Goal: Transaction & Acquisition: Purchase product/service

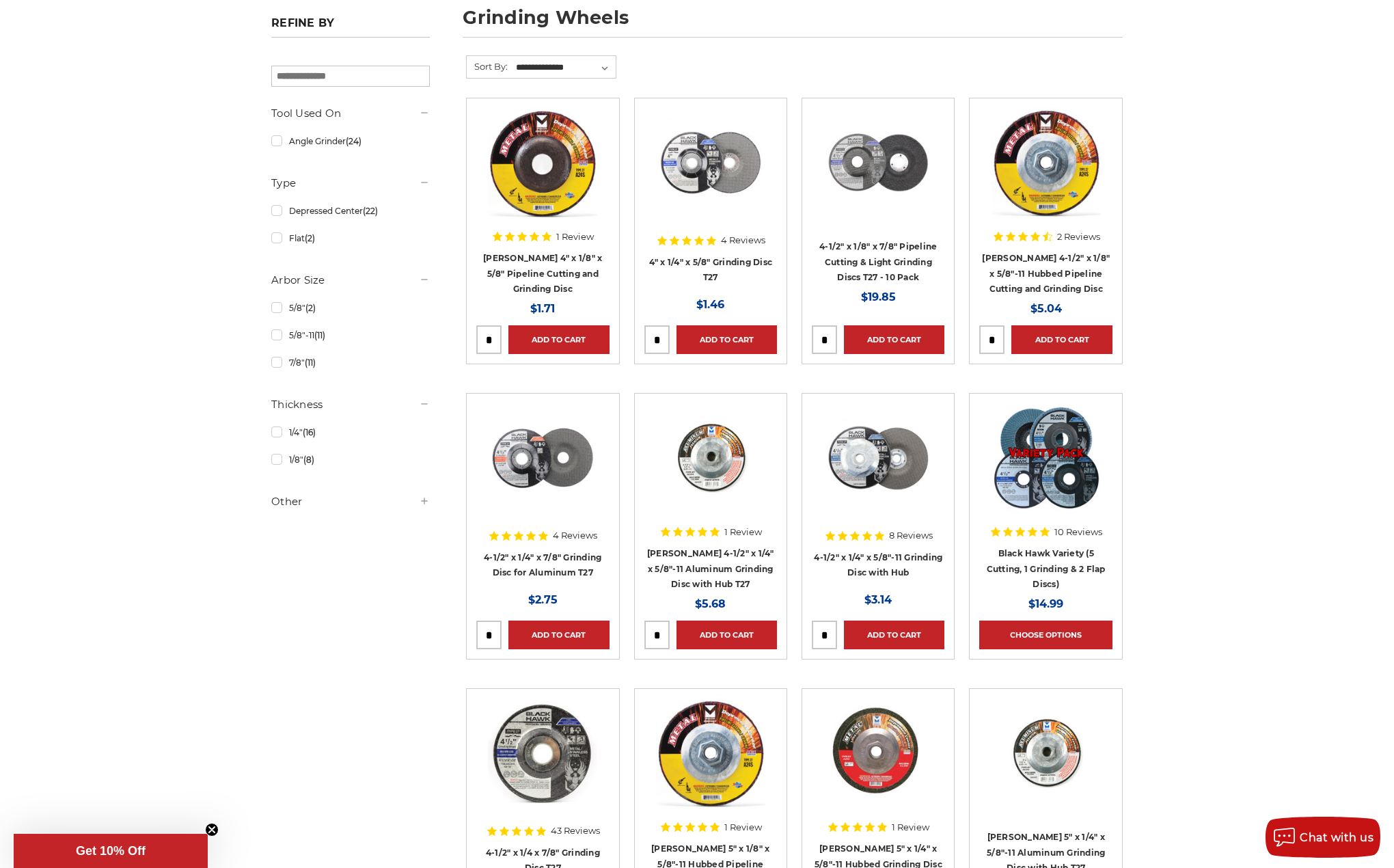
scroll to position [205, 0]
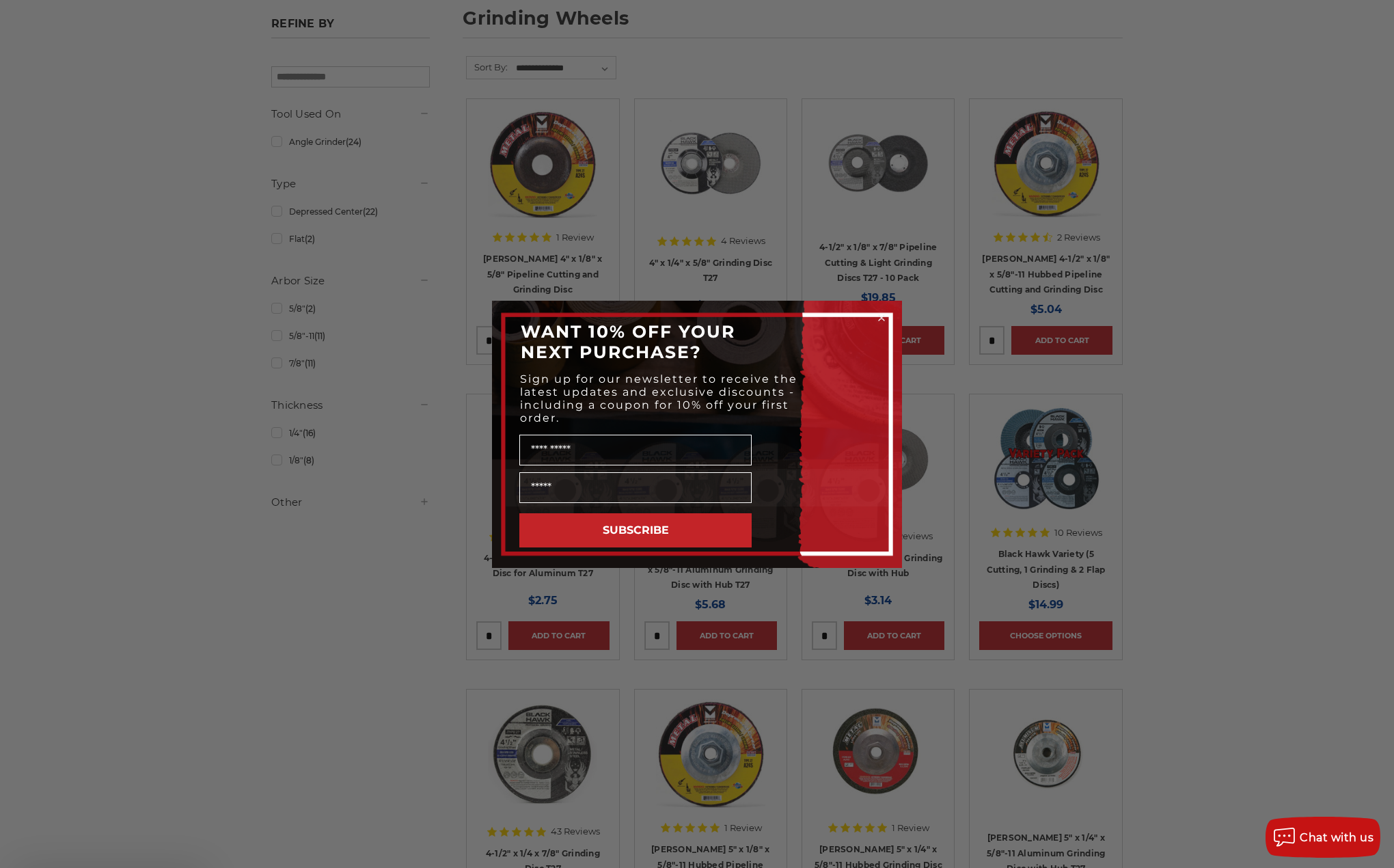
click at [274, 368] on div "Close dialog WANT 10% OFF YOUR NEXT PURCHASE? Sign up for our newsletter to rec…" at bounding box center [697, 434] width 1394 height 868
click at [277, 363] on div "Close dialog WANT 10% OFF YOUR NEXT PURCHASE? Sign up for our newsletter to rec…" at bounding box center [697, 434] width 1394 height 868
click at [879, 317] on circle "Close dialog" at bounding box center [882, 317] width 13 height 13
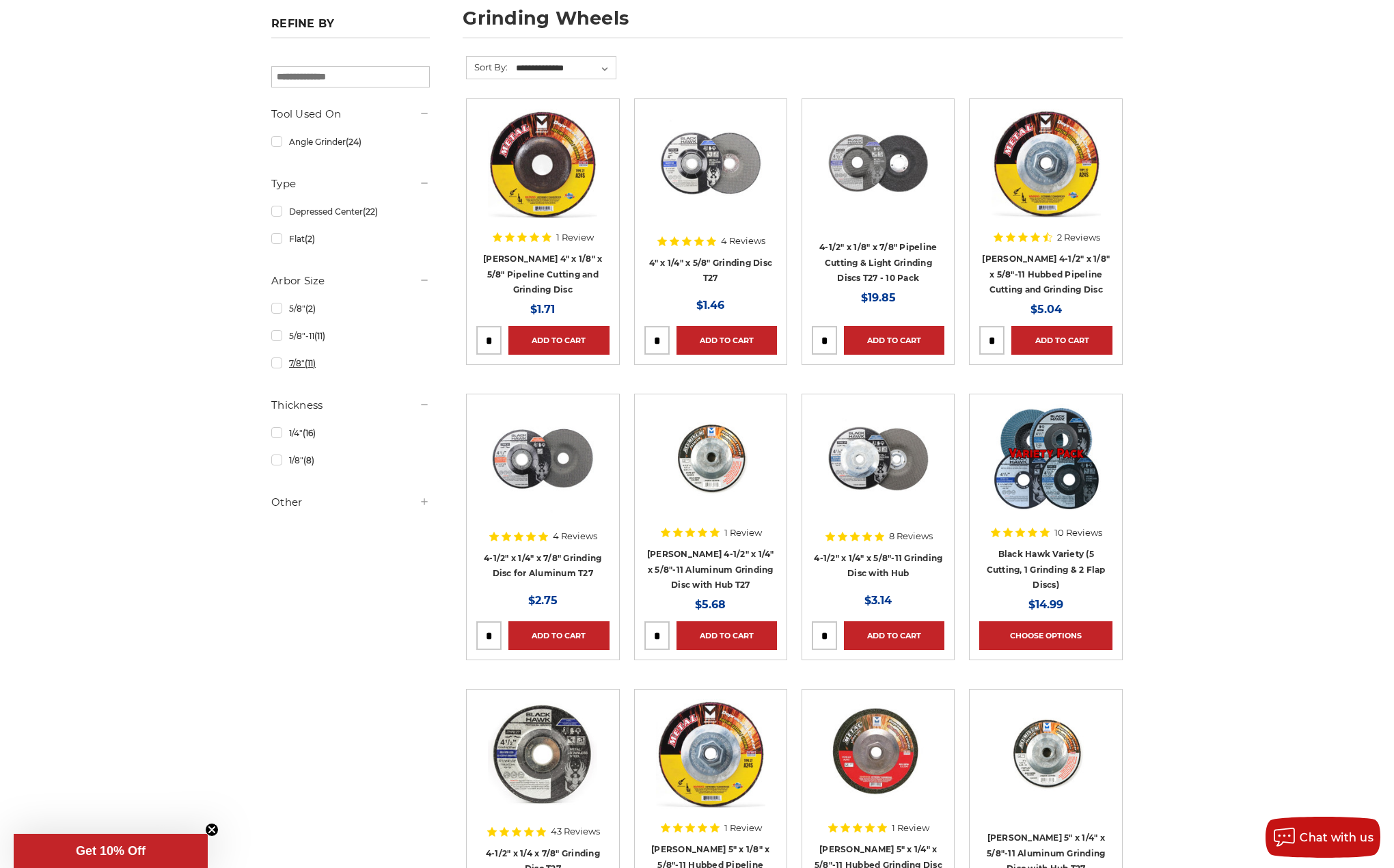
click at [275, 364] on link "7/8" (11)" at bounding box center [351, 362] width 159 height 24
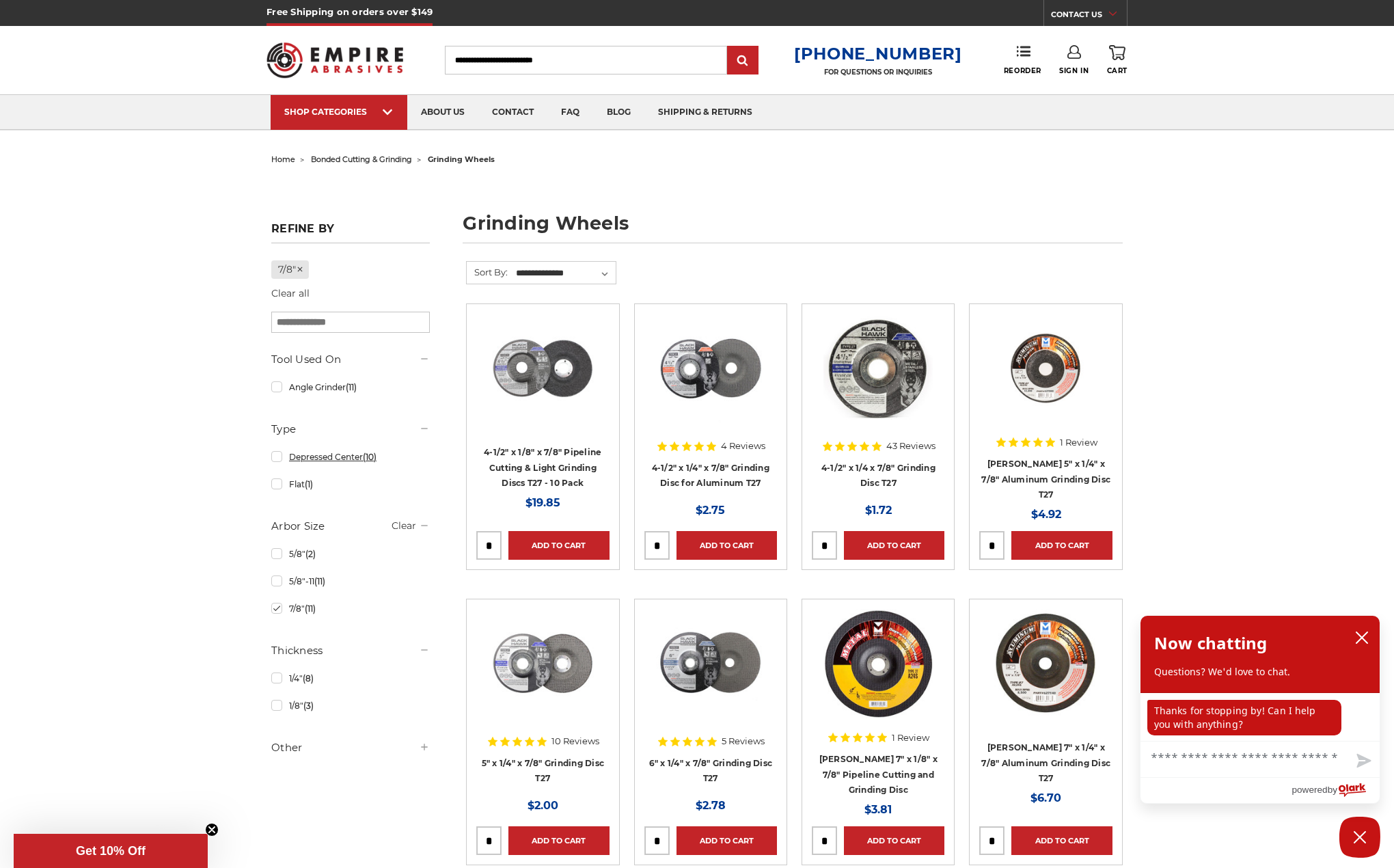
click at [303, 458] on link "Depressed Center (10)" at bounding box center [351, 456] width 159 height 24
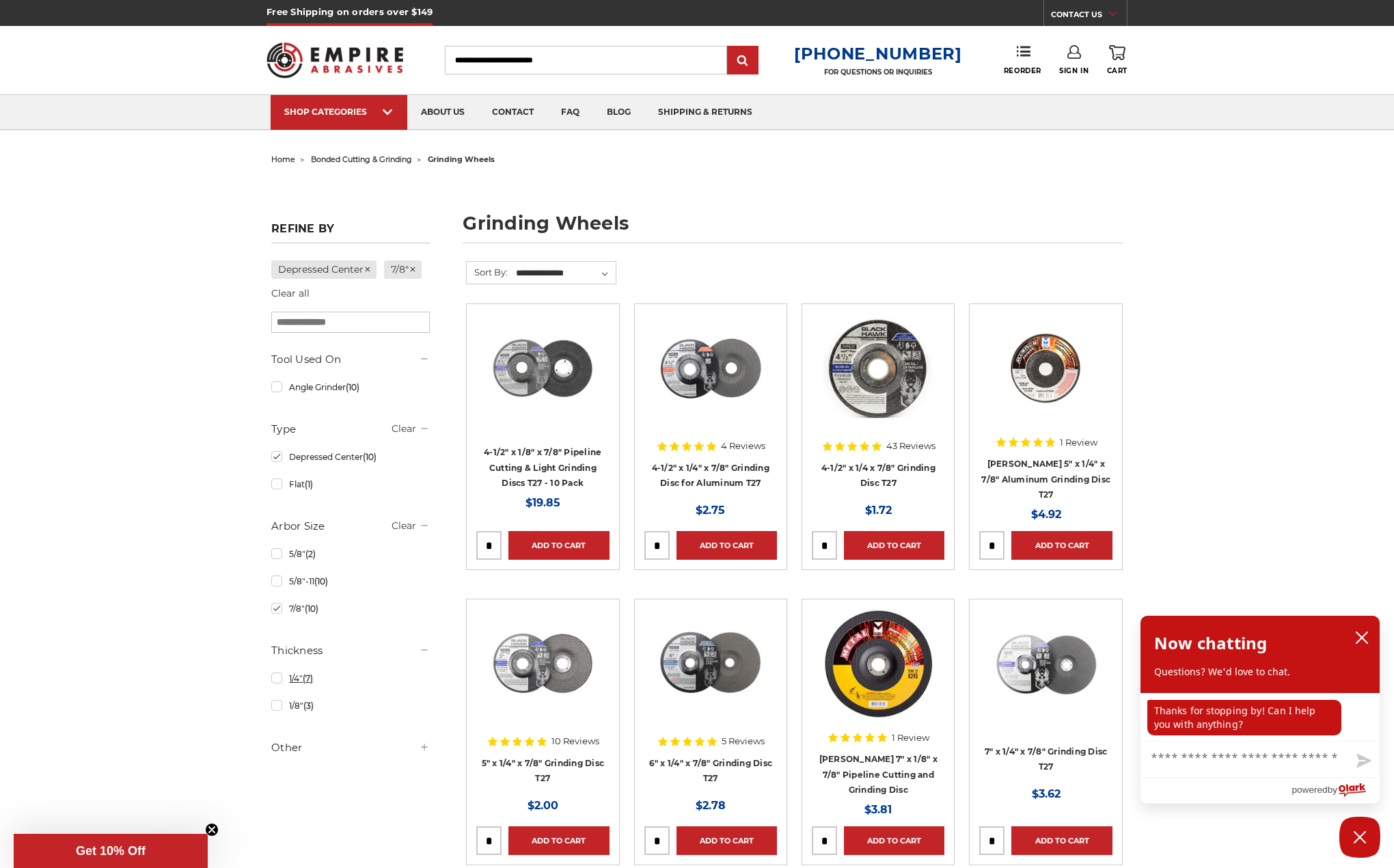
scroll to position [69, 0]
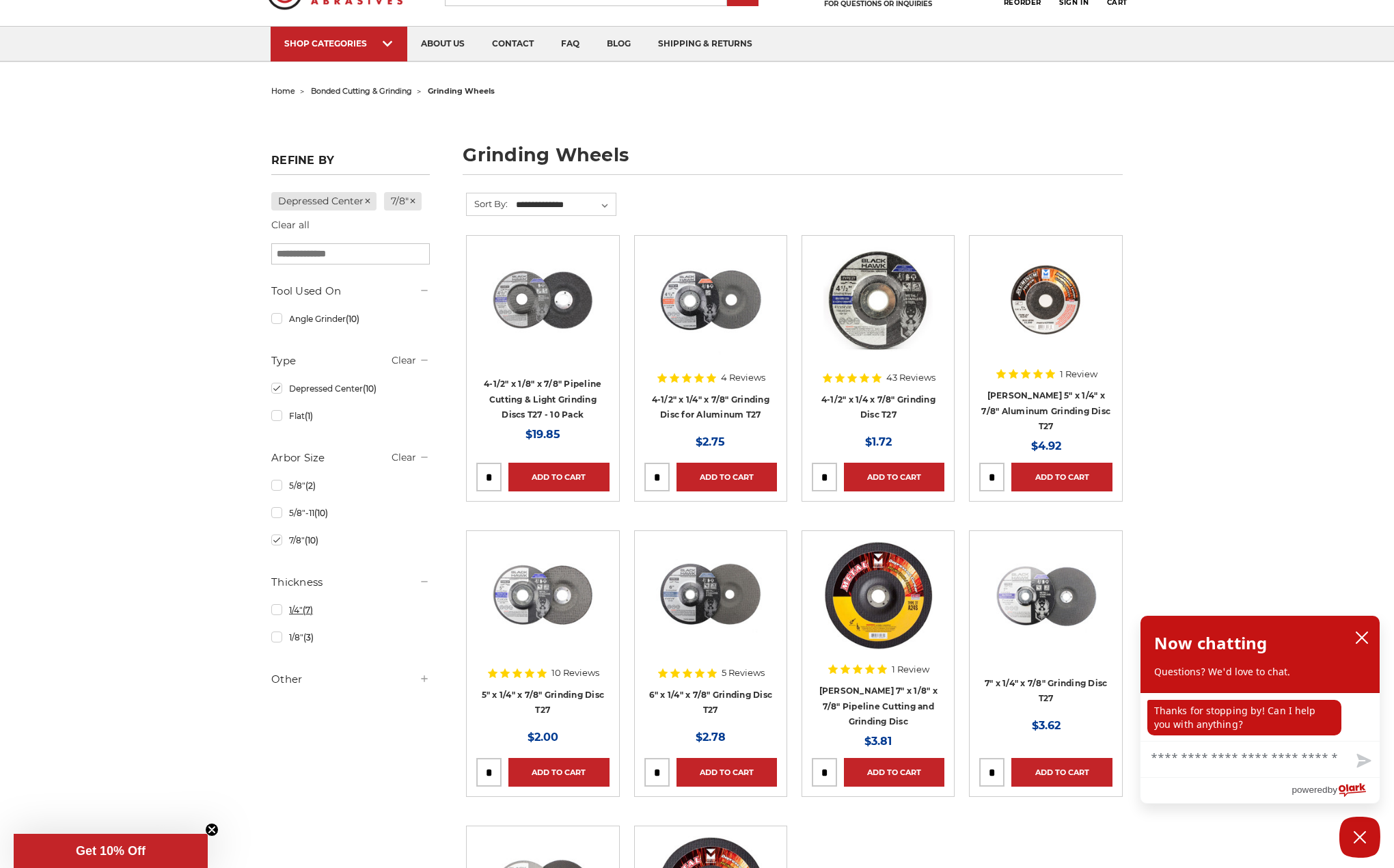
click at [276, 612] on link "1/4" (7)" at bounding box center [351, 609] width 159 height 24
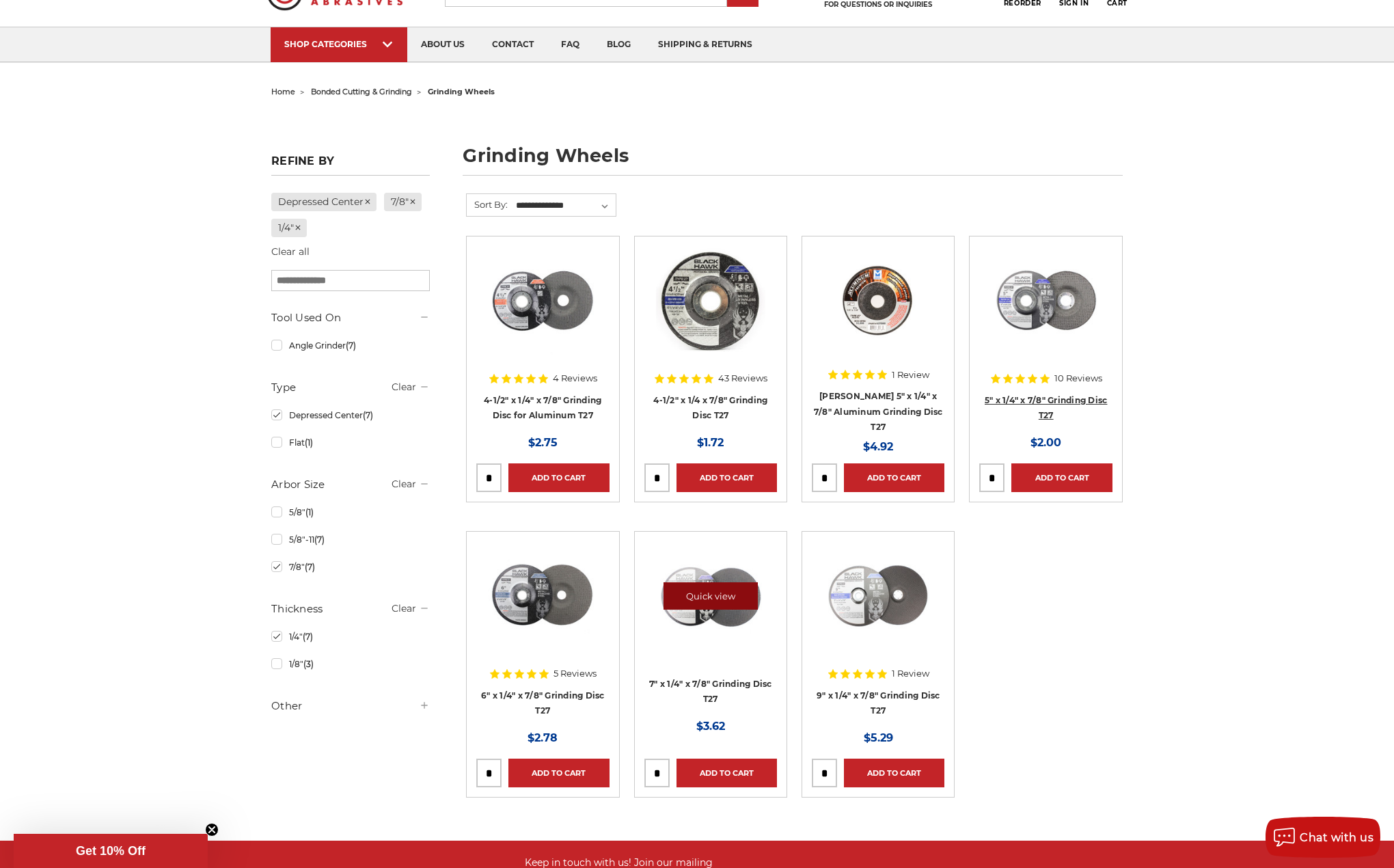
scroll to position [69, 0]
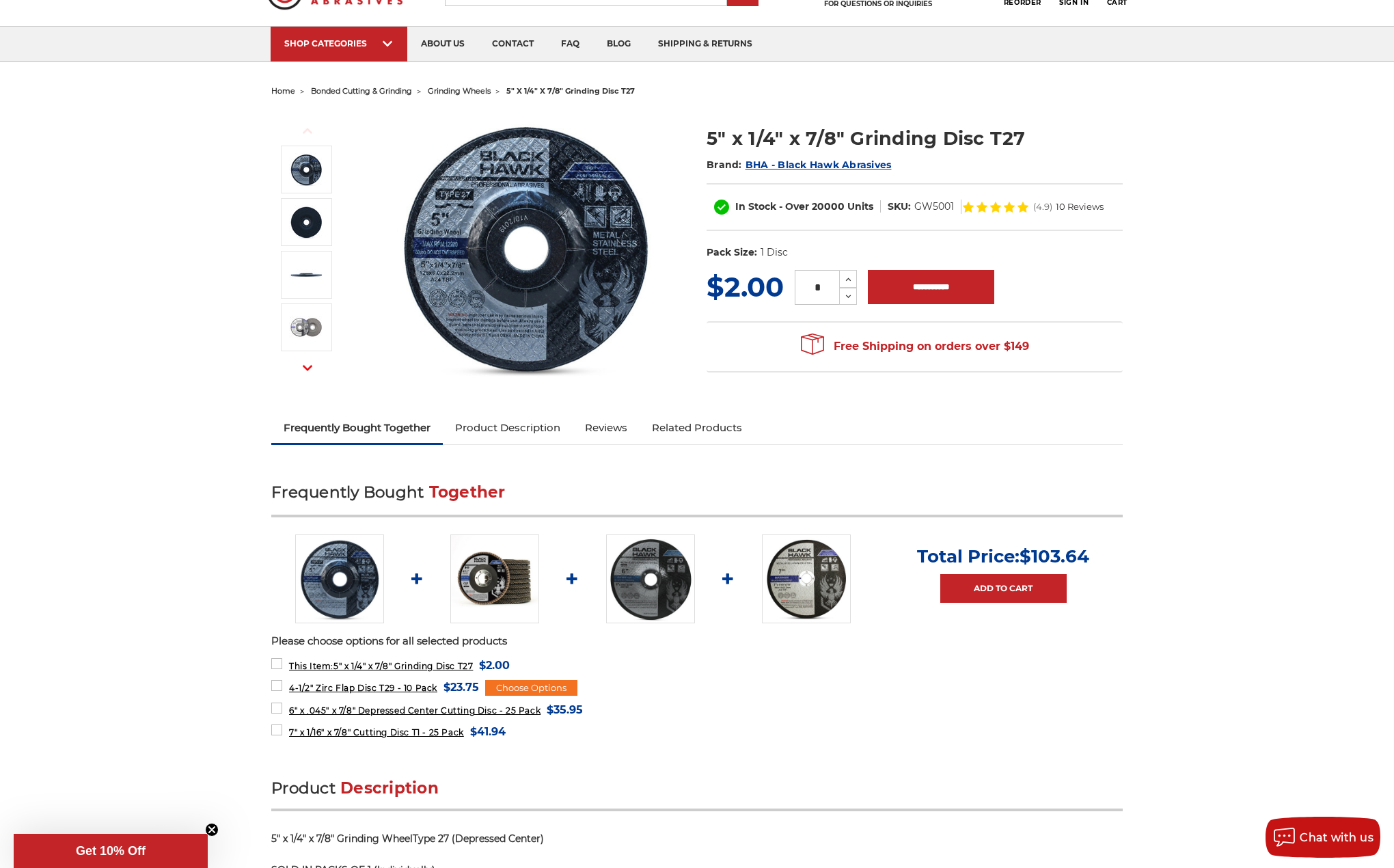
click at [561, 429] on link "Product Description" at bounding box center [507, 427] width 130 height 30
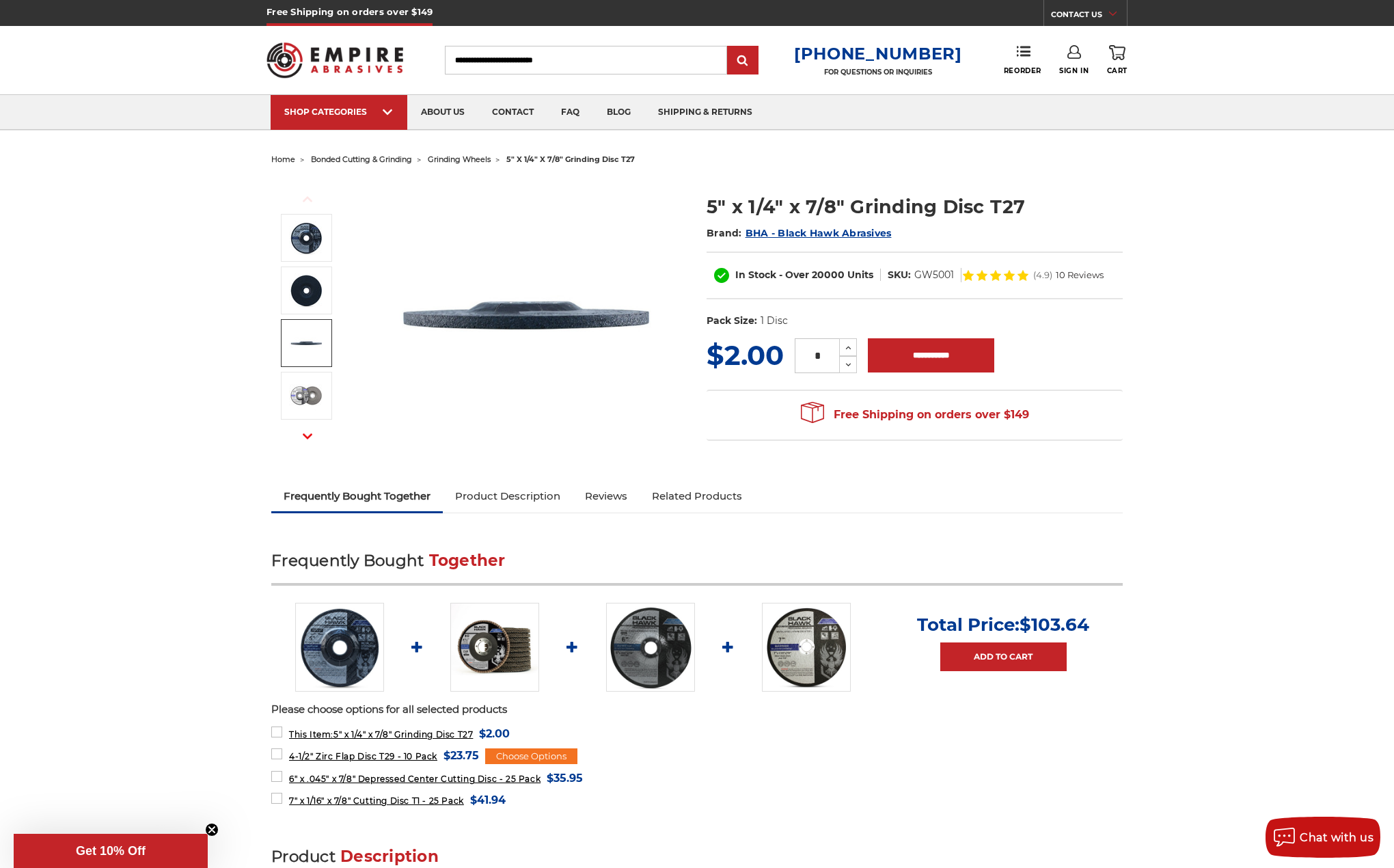
click at [324, 355] on link at bounding box center [306, 342] width 51 height 48
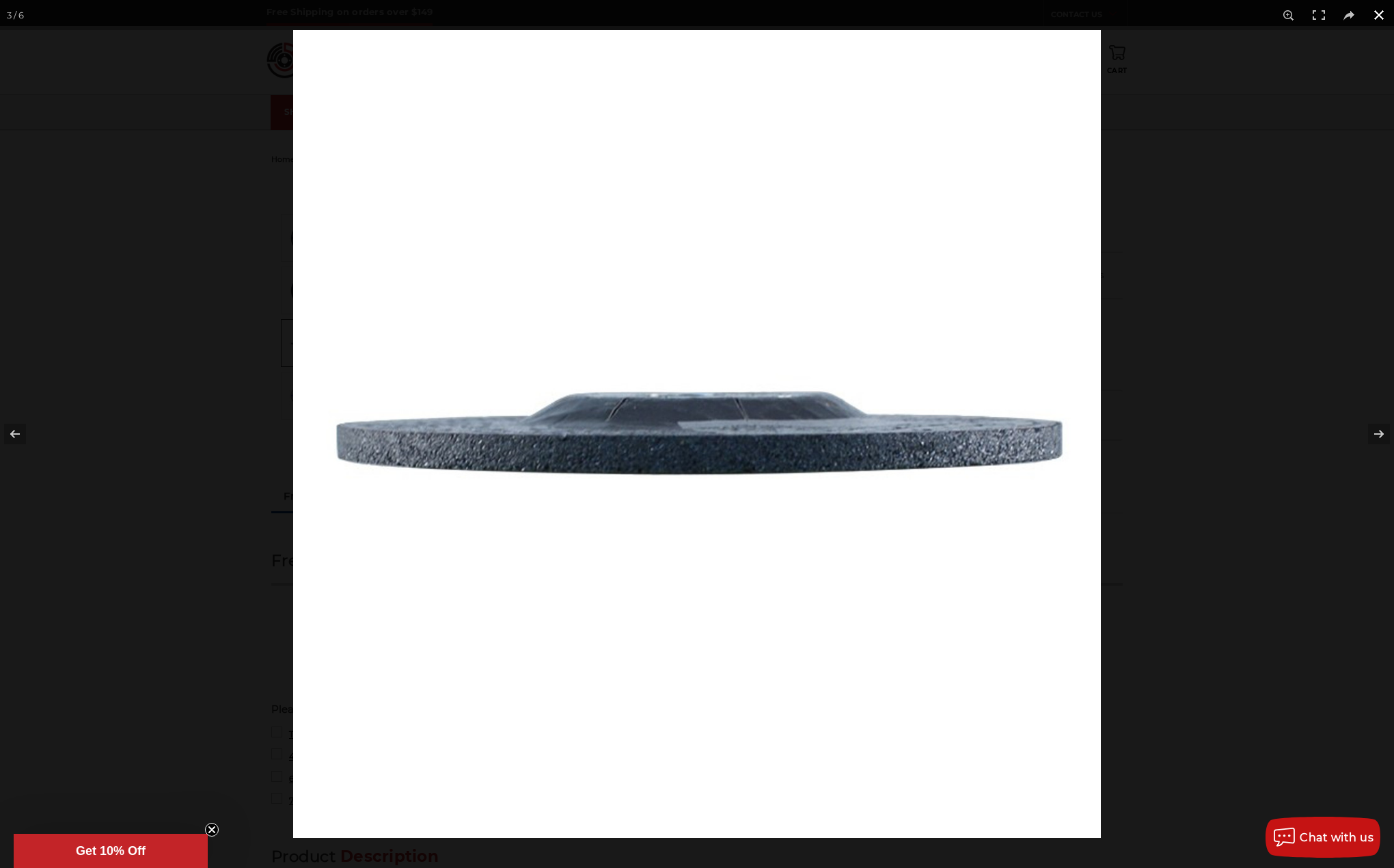
click at [1376, 16] on button at bounding box center [1379, 14] width 30 height 30
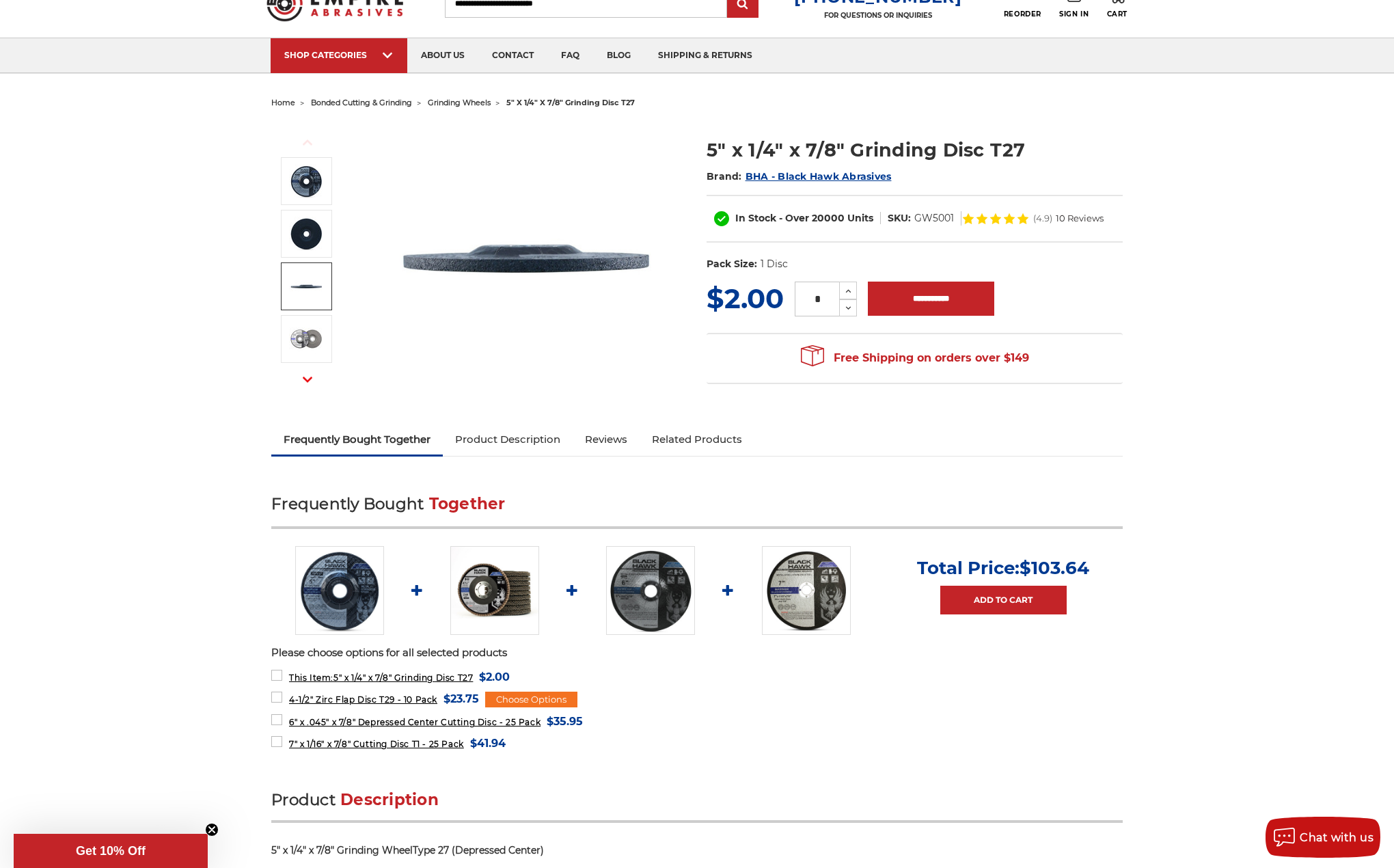
scroll to position [69, 0]
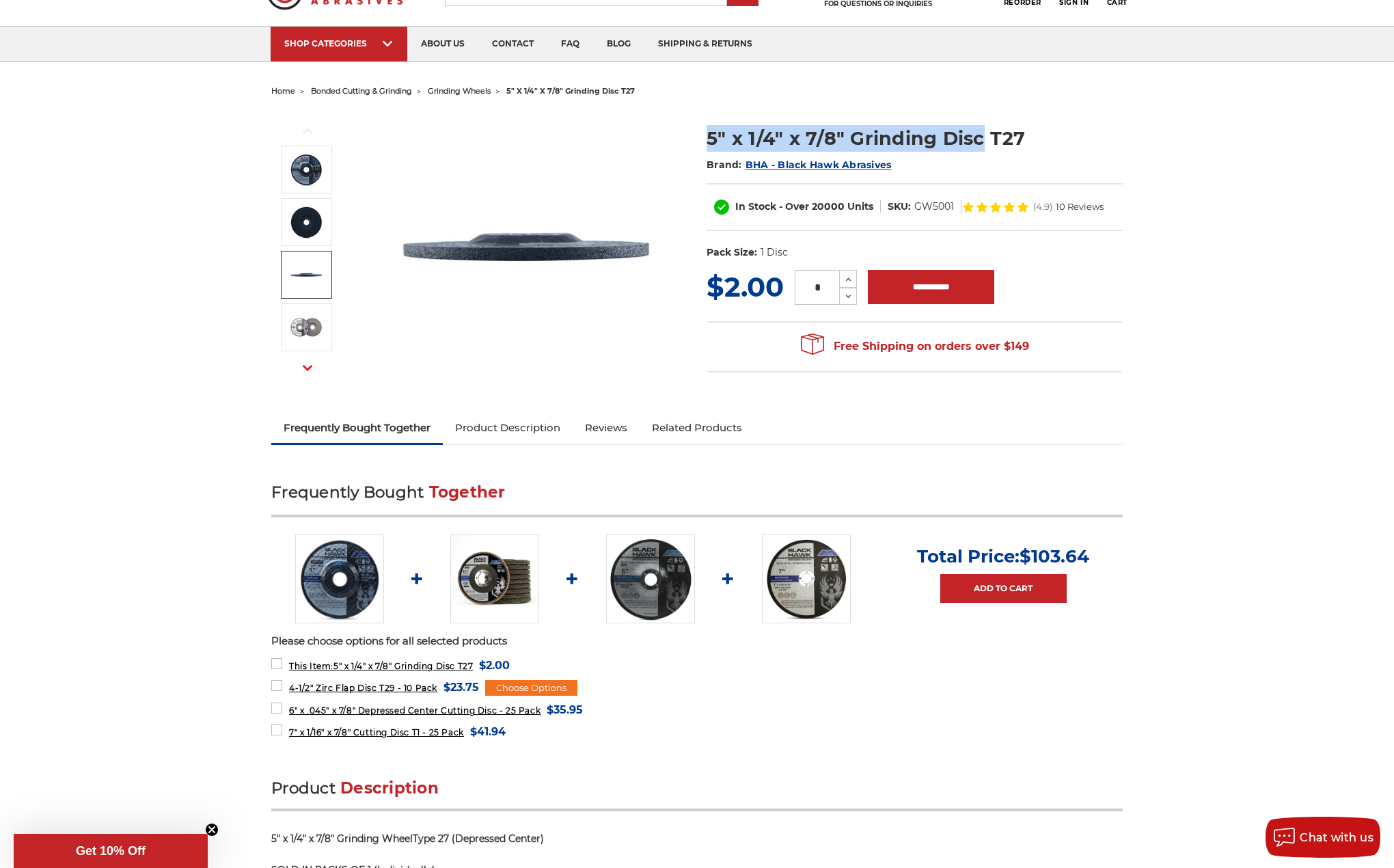
drag, startPoint x: 700, startPoint y: 139, endPoint x: 983, endPoint y: 147, distance: 283.1
click at [982, 147] on section "5" x 1/4" x 7/8" Grinding Disc T27 Brand: BHA - Black Hawk Abrasives In Stock -…" at bounding box center [915, 188] width 436 height 156
copy h1 "5" x 1/4" x 7/8" Grinding Disc"
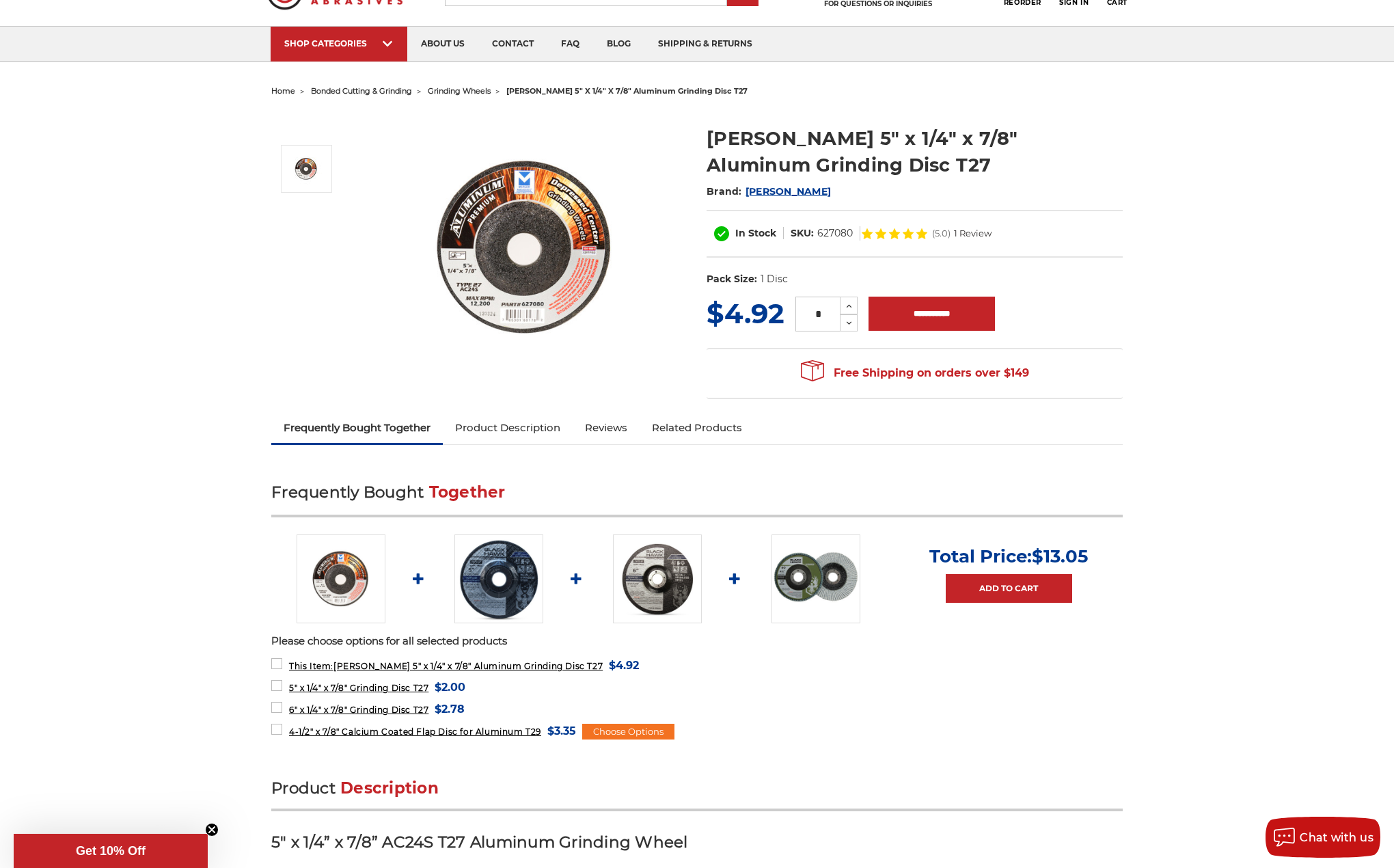
click at [513, 427] on link "Product Description" at bounding box center [507, 427] width 130 height 30
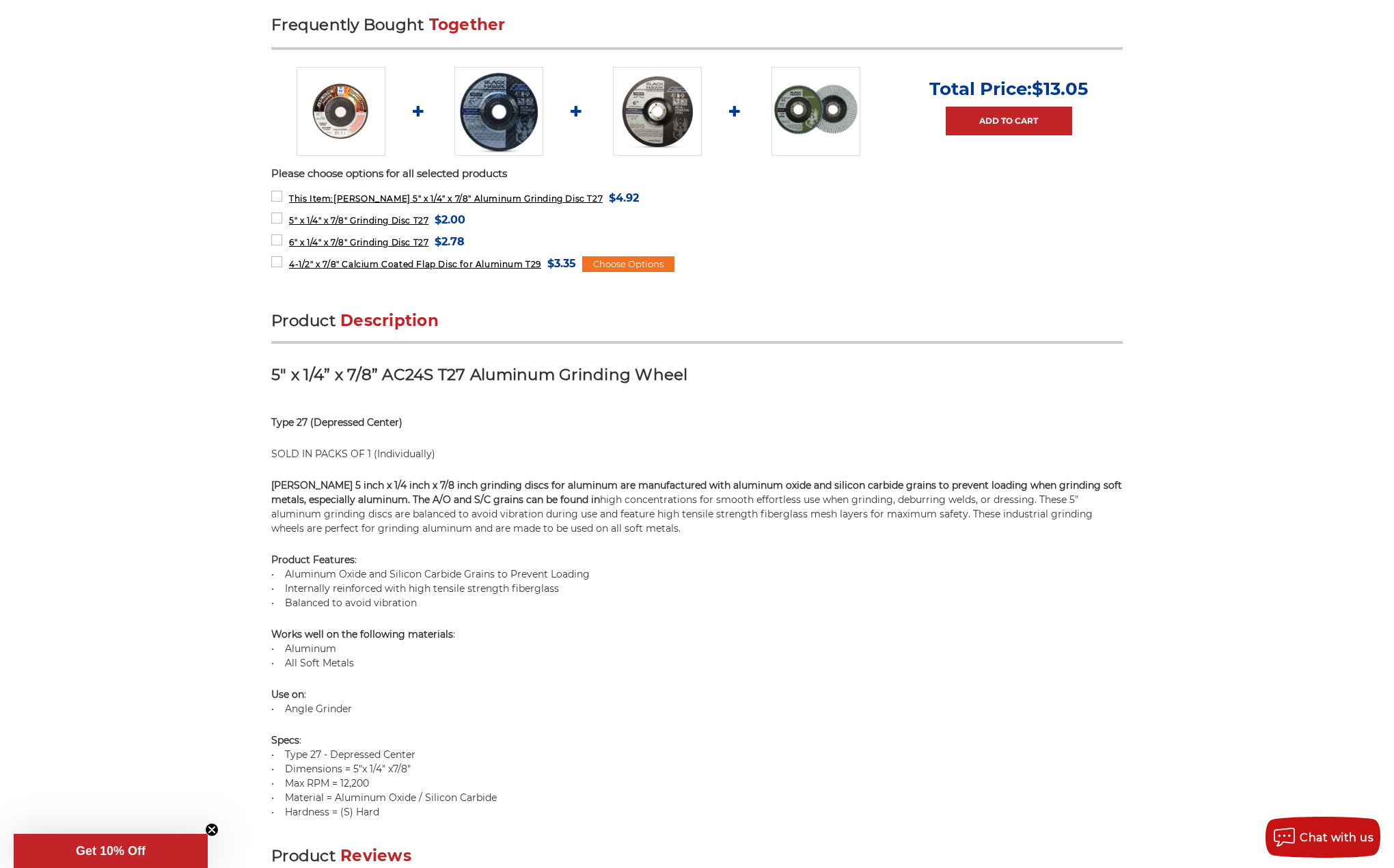
scroll to position [555, 0]
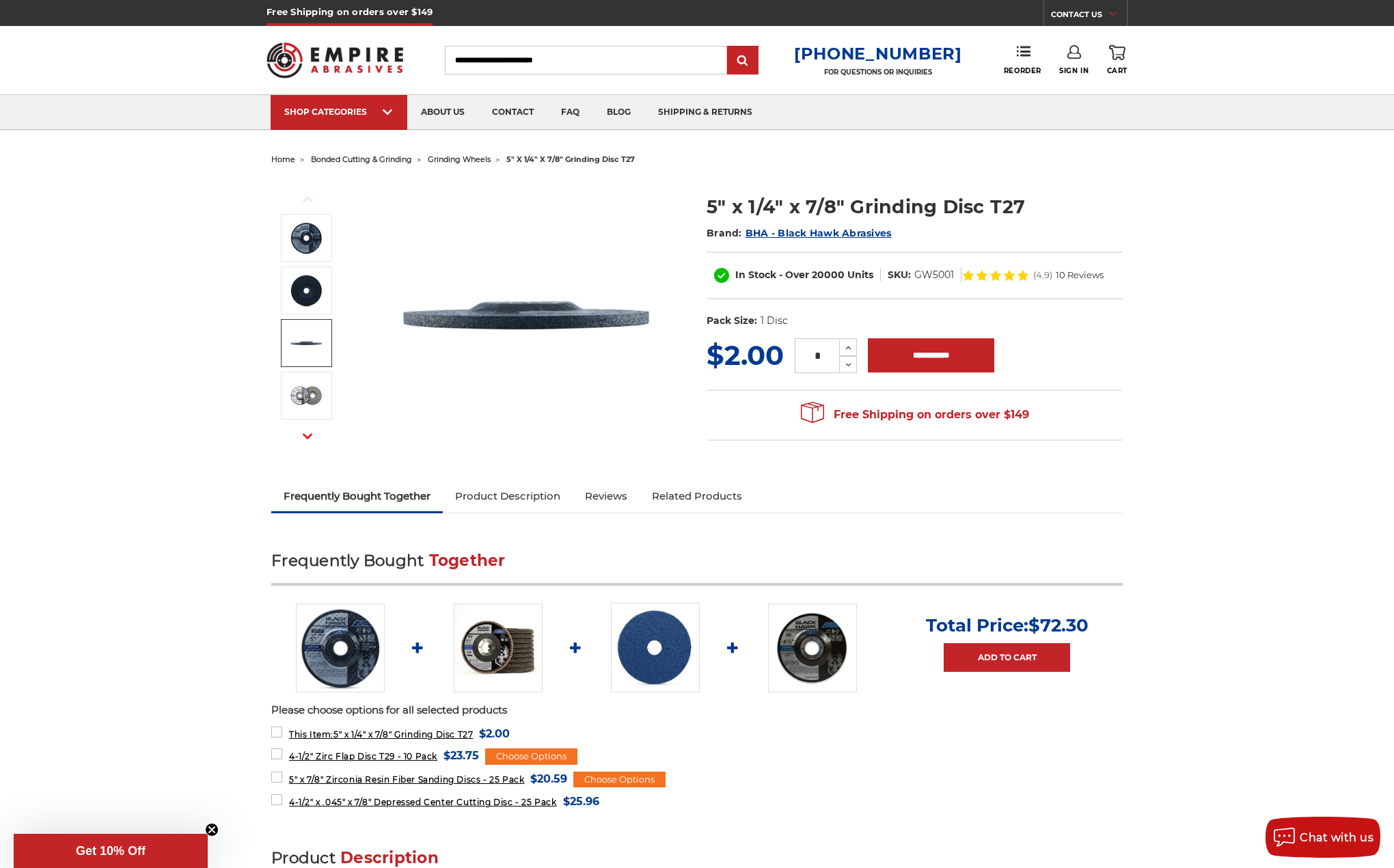
click at [306, 355] on img at bounding box center [306, 342] width 34 height 34
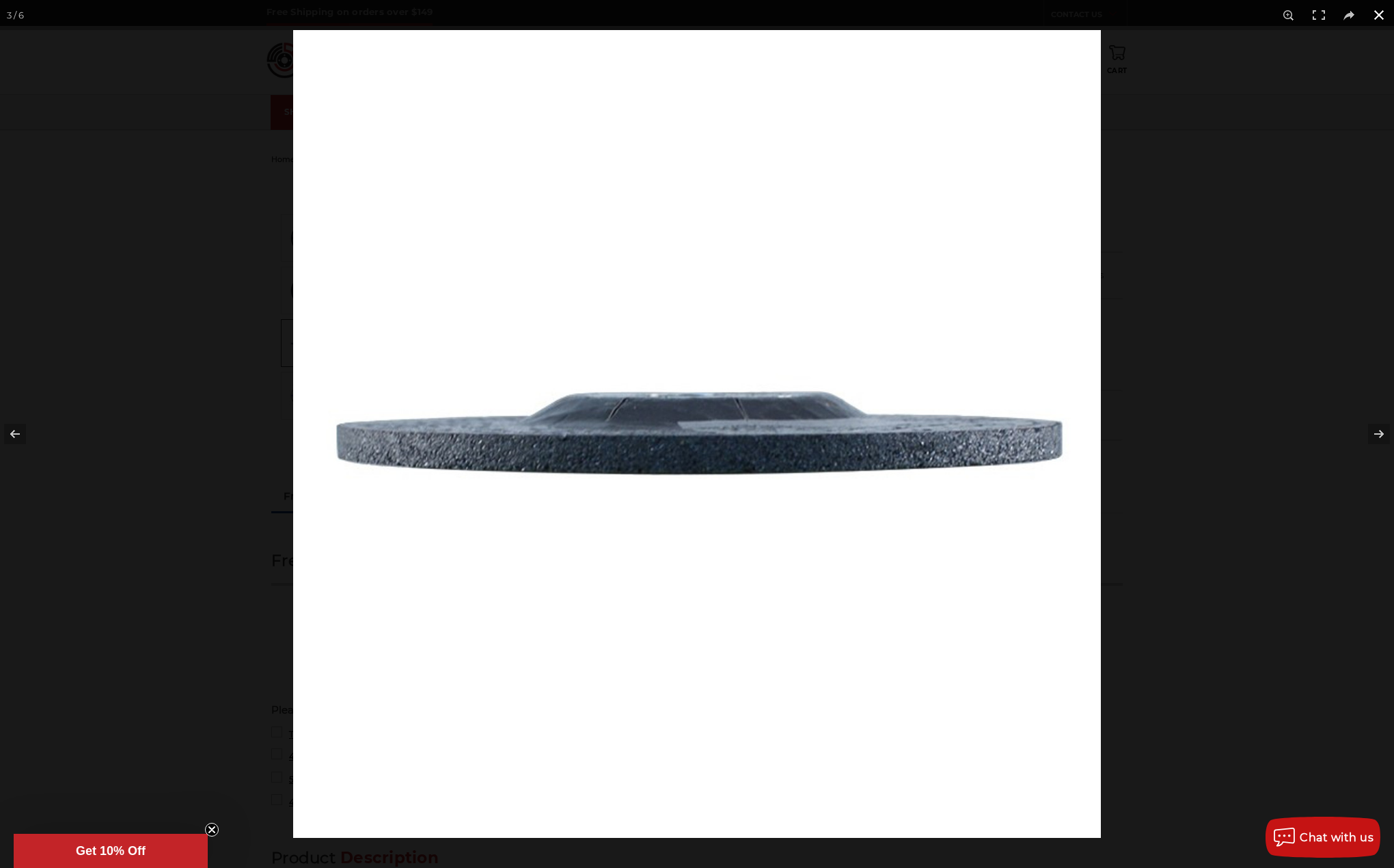
click at [1374, 11] on button at bounding box center [1379, 14] width 30 height 30
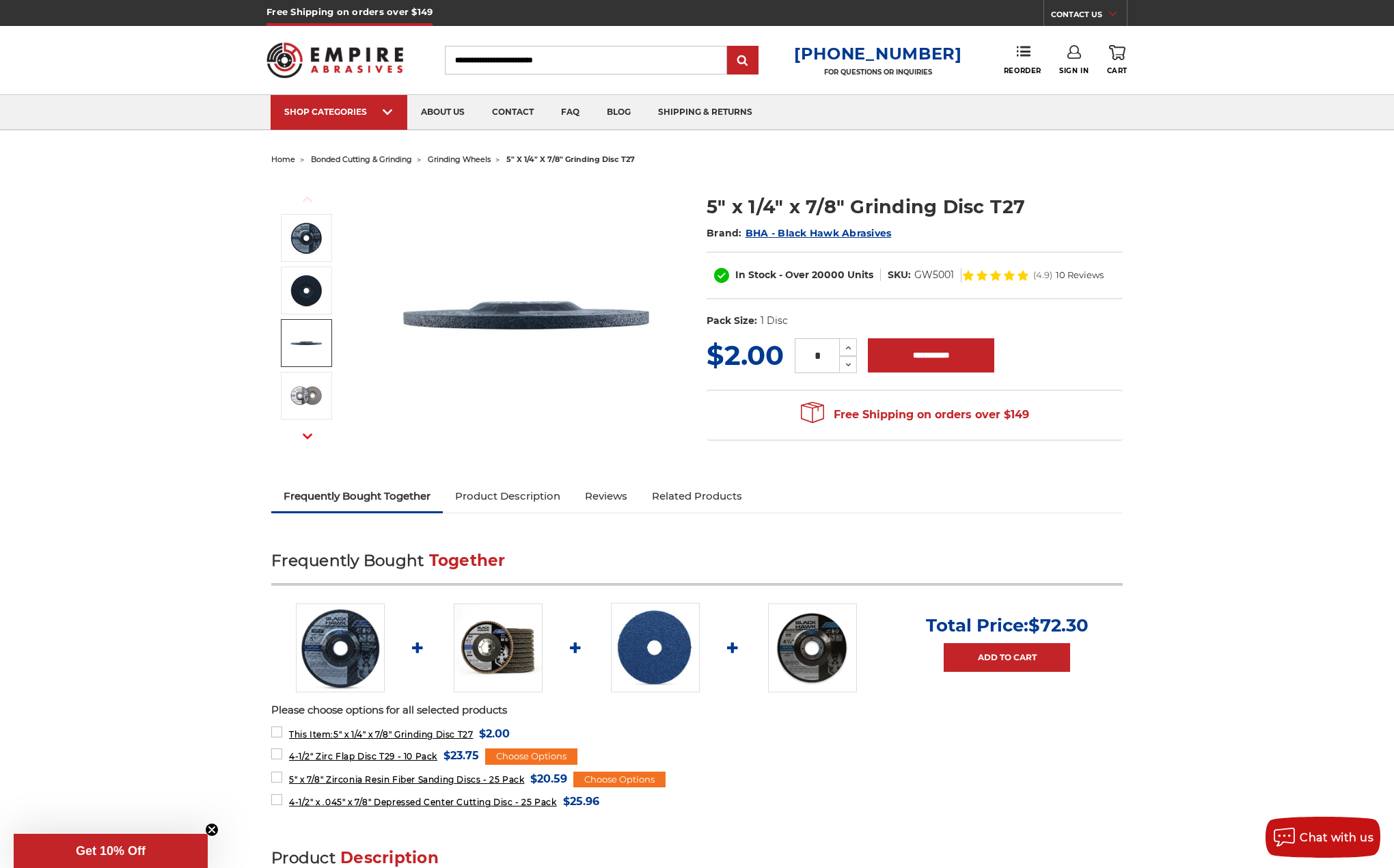
click at [305, 323] on link at bounding box center [306, 342] width 51 height 48
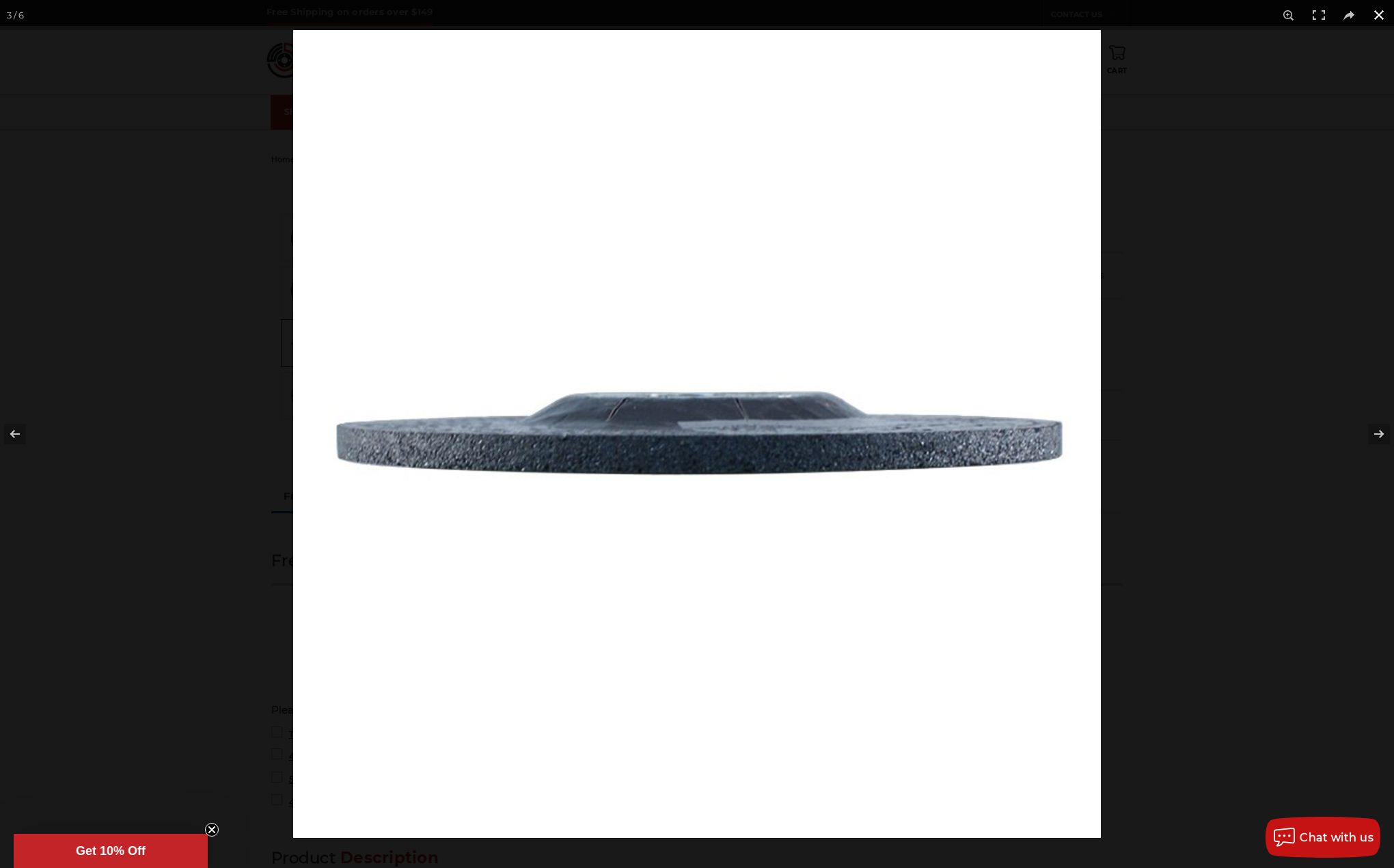
click at [1373, 15] on button at bounding box center [1379, 14] width 30 height 30
